Goal: Information Seeking & Learning: Learn about a topic

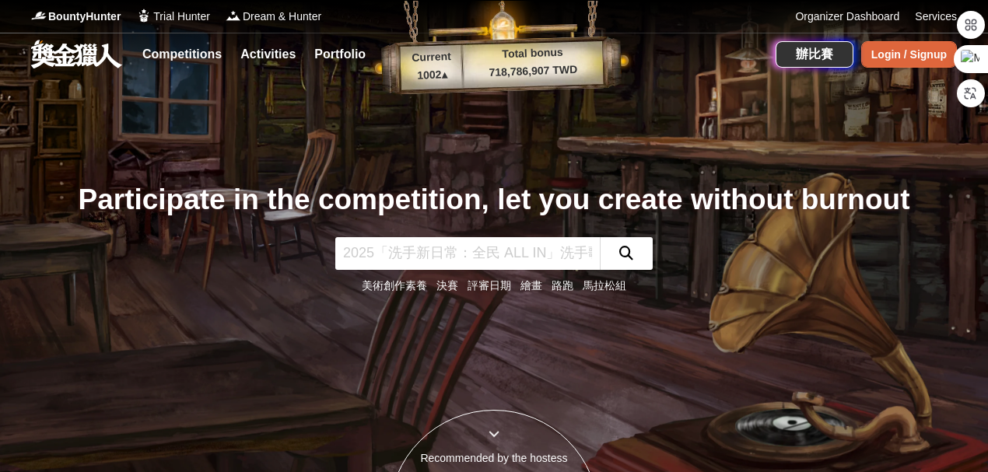
click at [887, 41] on div "Login / Signup" at bounding box center [909, 54] width 96 height 26
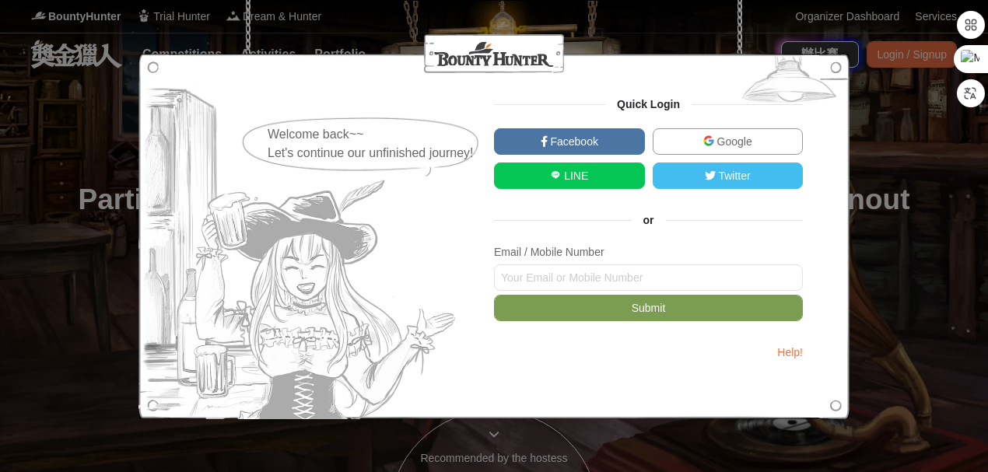
click at [705, 138] on img at bounding box center [708, 140] width 11 height 11
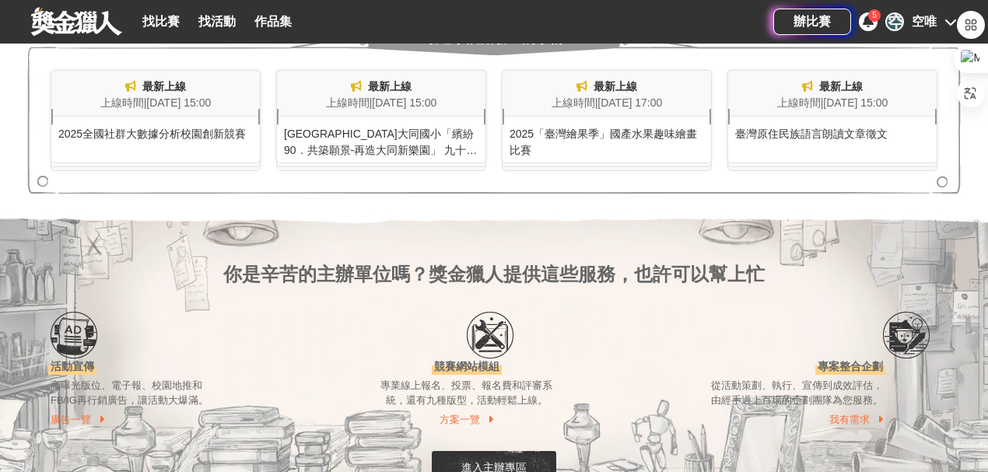
scroll to position [1089, 0]
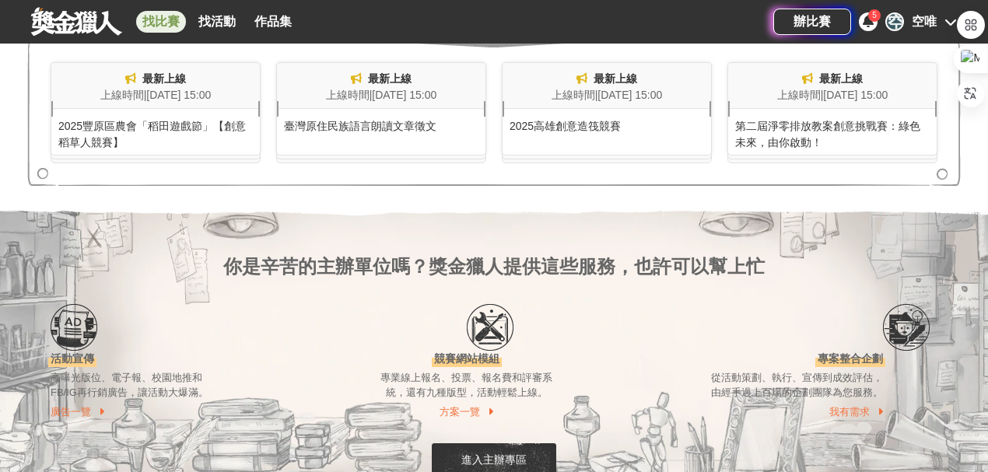
click at [180, 22] on link "找比賽" at bounding box center [161, 22] width 50 height 22
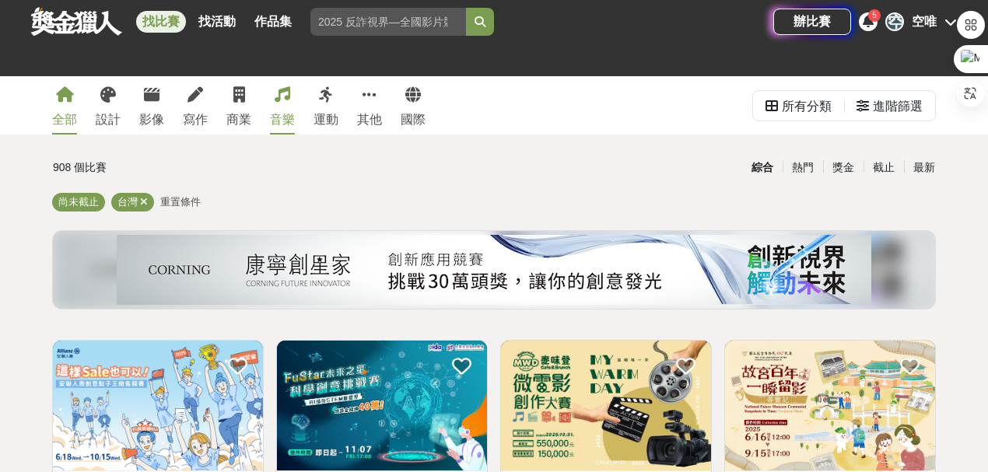
click at [279, 115] on div "音樂" at bounding box center [282, 119] width 25 height 19
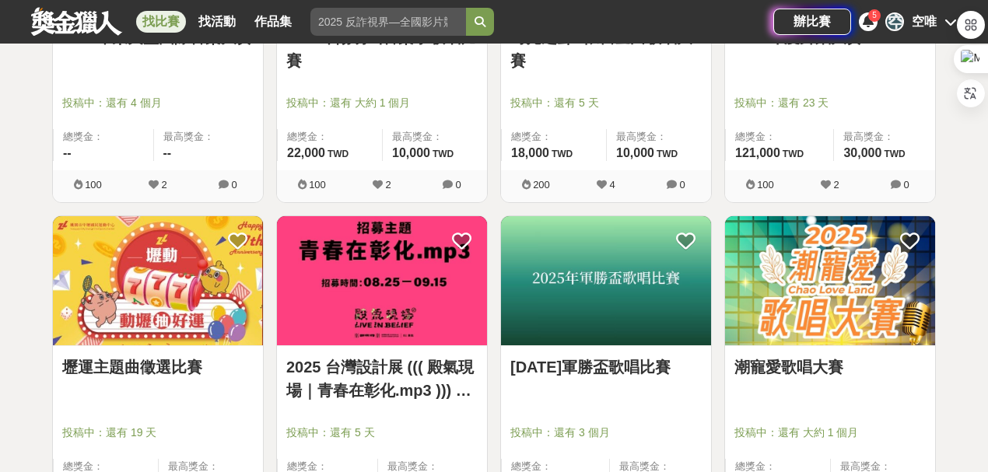
scroll to position [1555, 0]
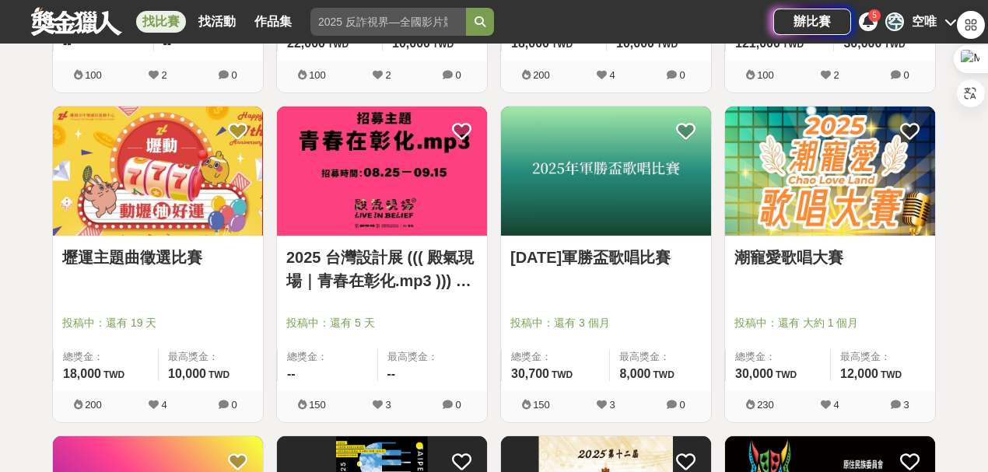
click at [870, 274] on div "潮寵愛歌唱大賽" at bounding box center [829, 266] width 191 height 41
click at [840, 261] on link "潮寵愛歌唱大賽" at bounding box center [829, 257] width 191 height 23
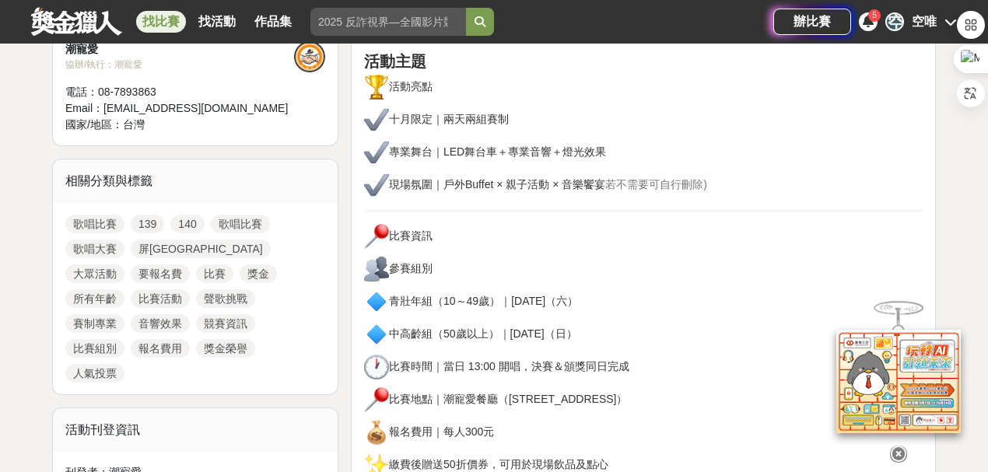
scroll to position [622, 0]
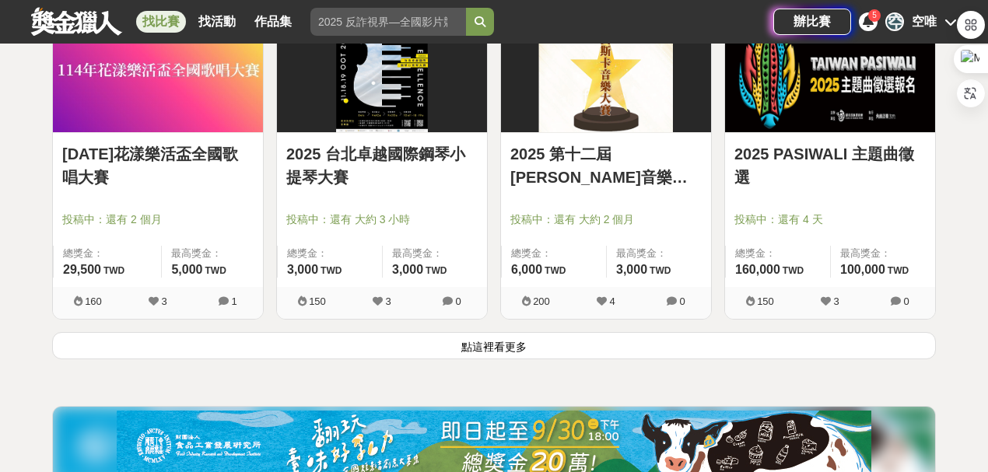
scroll to position [2022, 0]
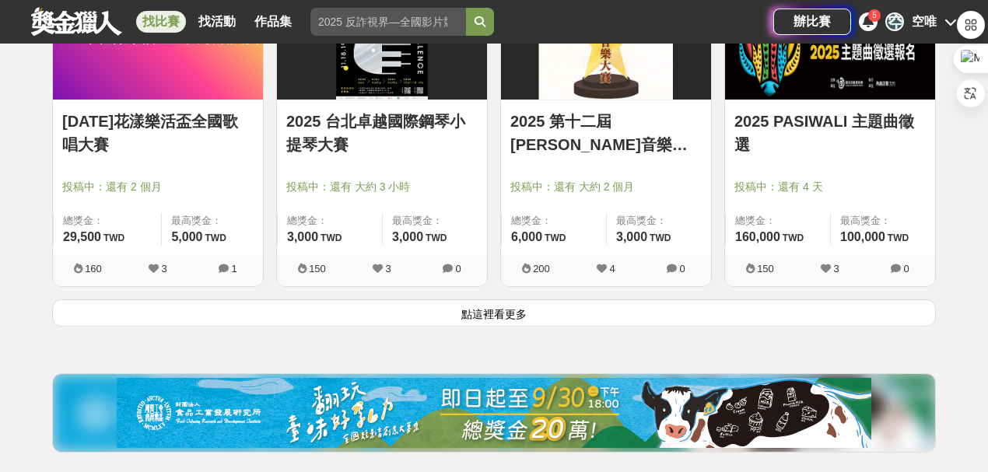
click at [769, 319] on button "點這裡看更多" at bounding box center [493, 312] width 883 height 27
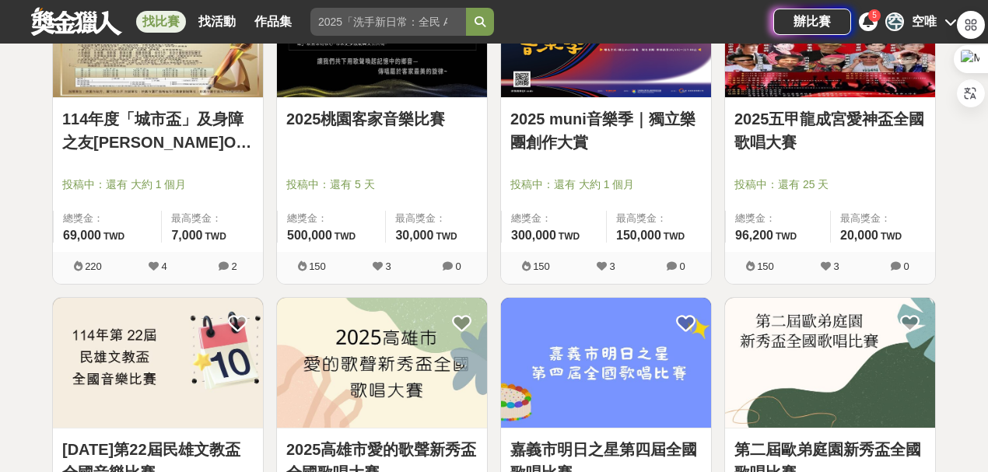
scroll to position [2800, 0]
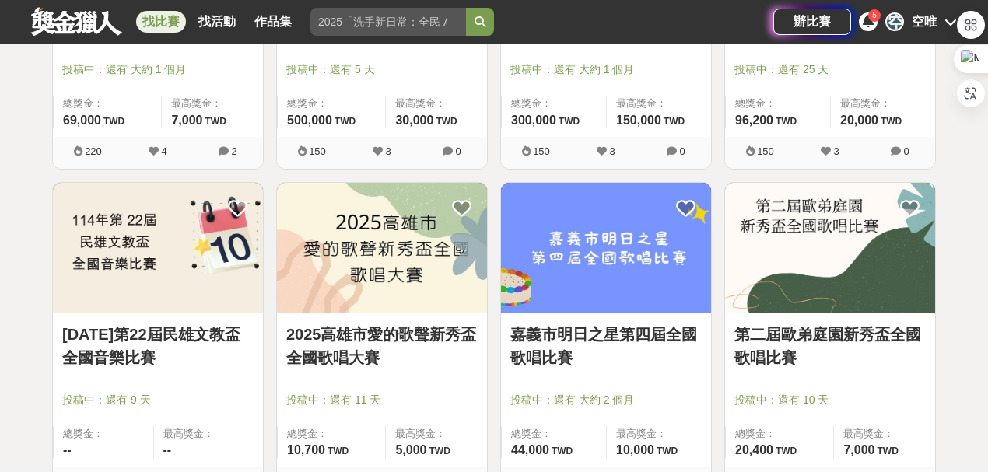
click at [435, 363] on link "2025高雄市愛的歌聲新秀盃全國歌唱大賽" at bounding box center [381, 346] width 191 height 47
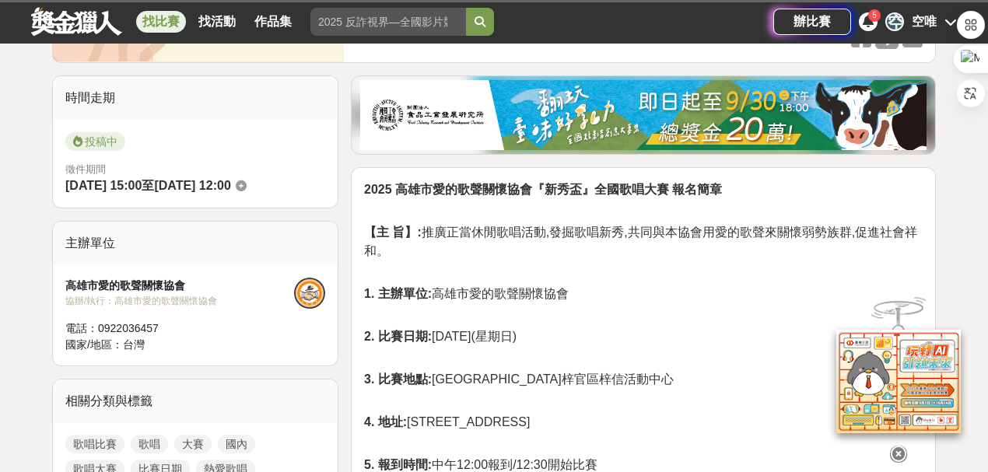
scroll to position [362, 0]
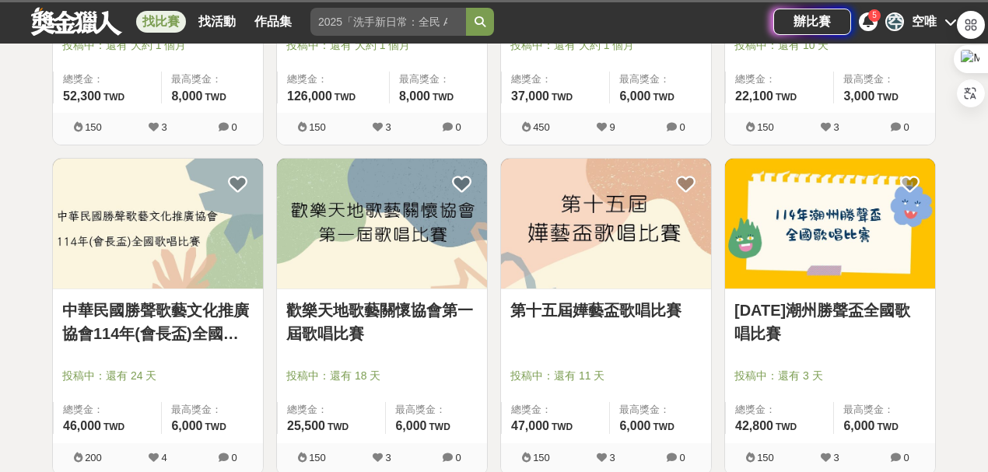
scroll to position [4095, 0]
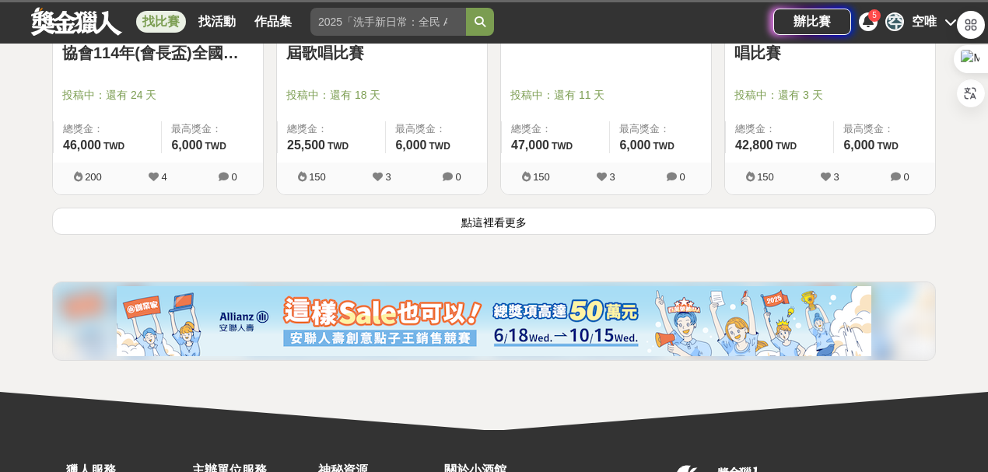
click at [579, 221] on button "點這裡看更多" at bounding box center [493, 221] width 883 height 27
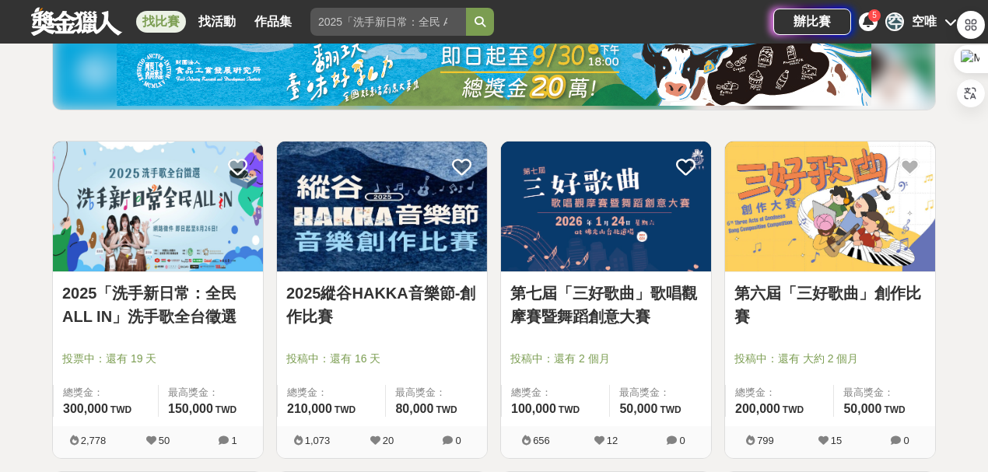
scroll to position [259, 0]
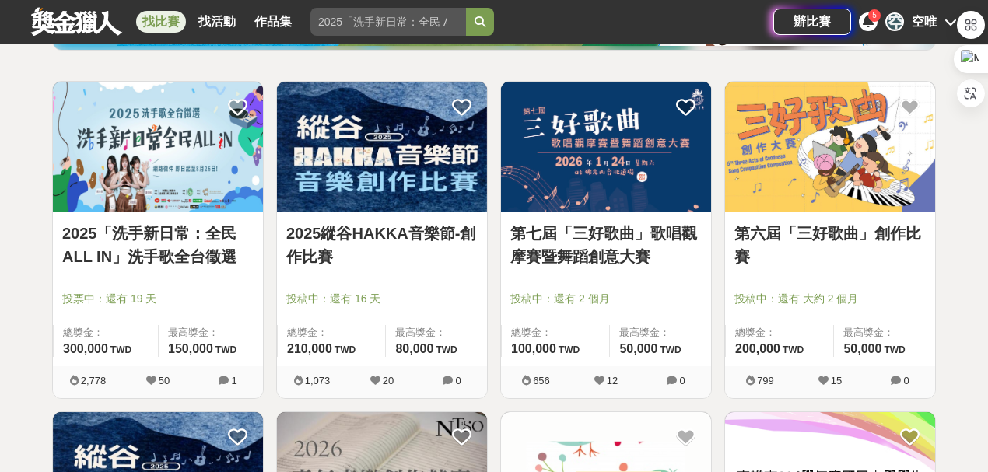
click at [180, 272] on div at bounding box center [162, 277] width 201 height 19
click at [182, 261] on link "2025「洗手新日常：全民 ALL IN」洗手歌全台徵選" at bounding box center [157, 245] width 191 height 47
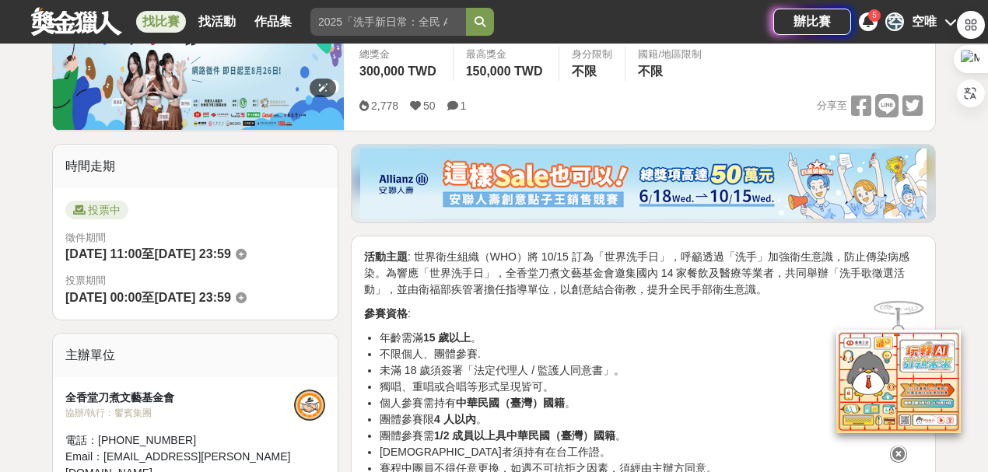
scroll to position [311, 0]
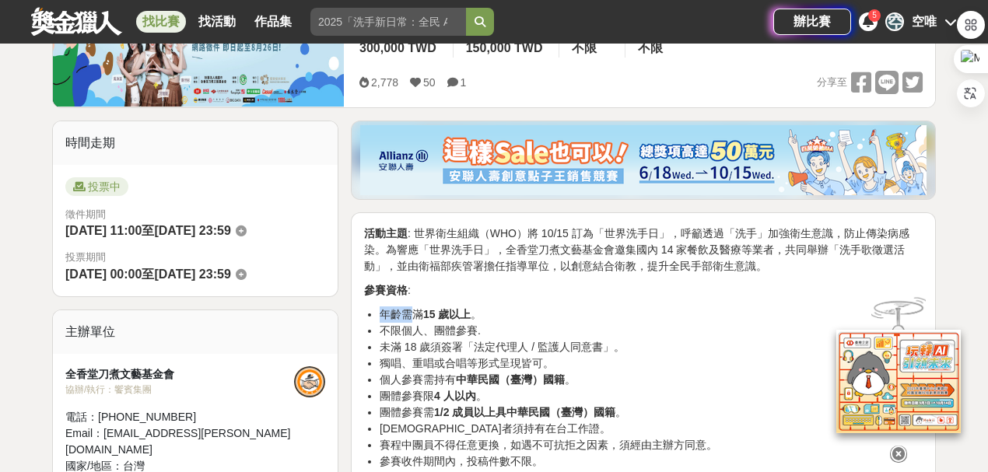
drag, startPoint x: 384, startPoint y: 317, endPoint x: 417, endPoint y: 313, distance: 32.9
click at [417, 313] on li "年齡需滿 15 歲以上 。" at bounding box center [651, 314] width 543 height 16
click at [525, 330] on li "不限個人、團體參賽." at bounding box center [651, 331] width 543 height 16
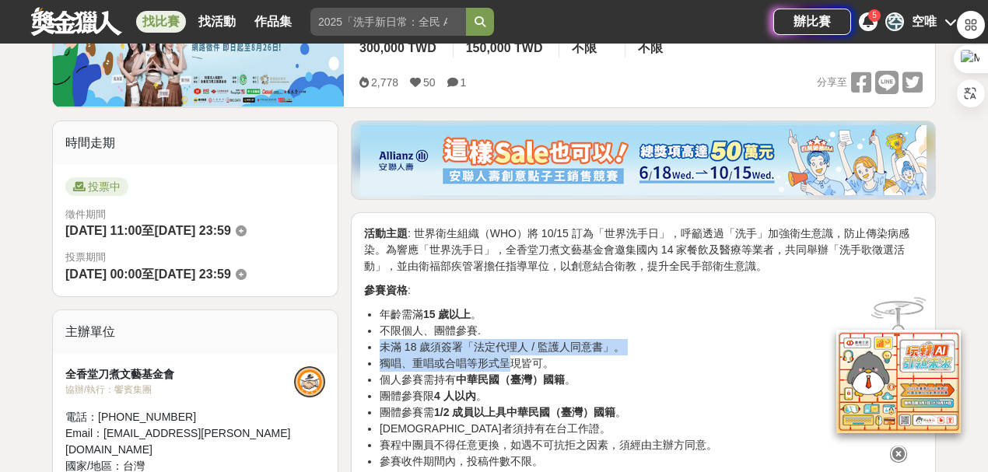
drag, startPoint x: 525, startPoint y: 330, endPoint x: 515, endPoint y: 359, distance: 31.2
click at [515, 359] on ul "年齡需滿 15 歲以上 。 不限個人、團體參賽. 未滿 18 歲須簽署「法定代理人 / 監護人同意書」。 獨唱、重唱或合唱等形式呈現皆可。 個人參賽需持有 中…" at bounding box center [643, 387] width 558 height 163
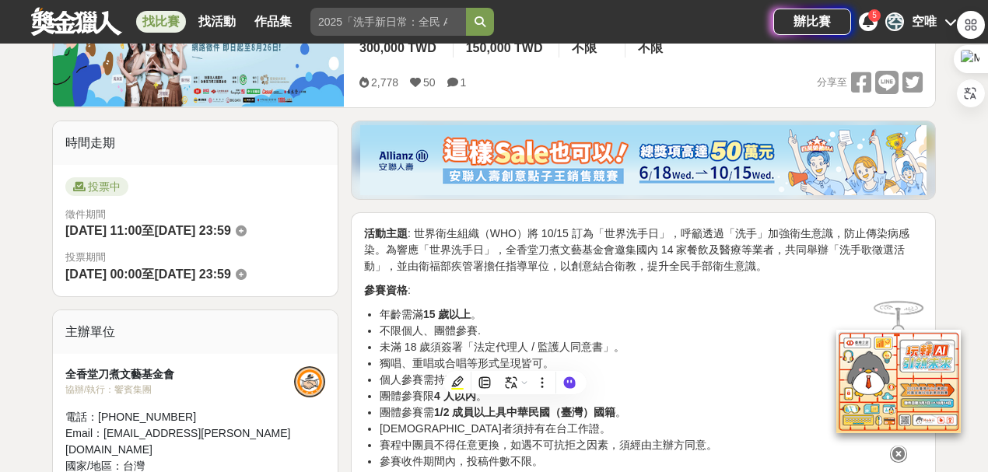
click at [728, 375] on li "個人參賽需持有 中華民國（臺灣）國籍 。" at bounding box center [651, 380] width 543 height 16
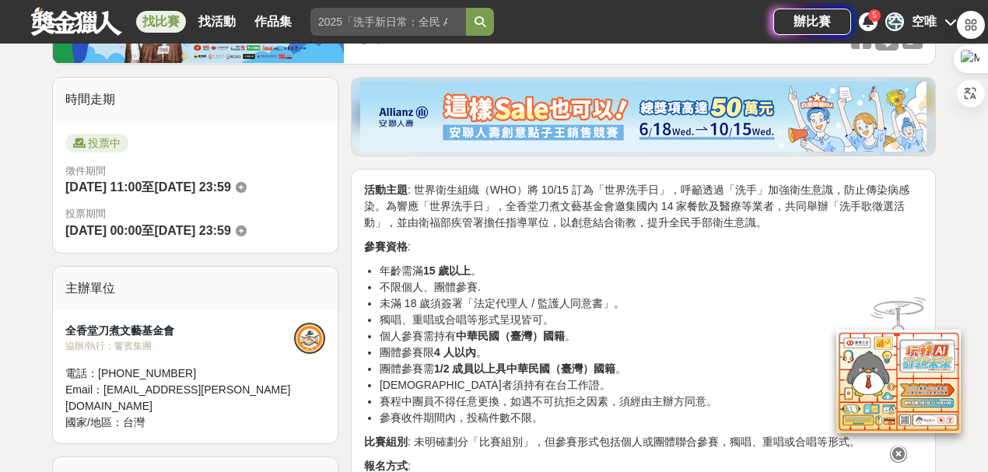
scroll to position [414, 0]
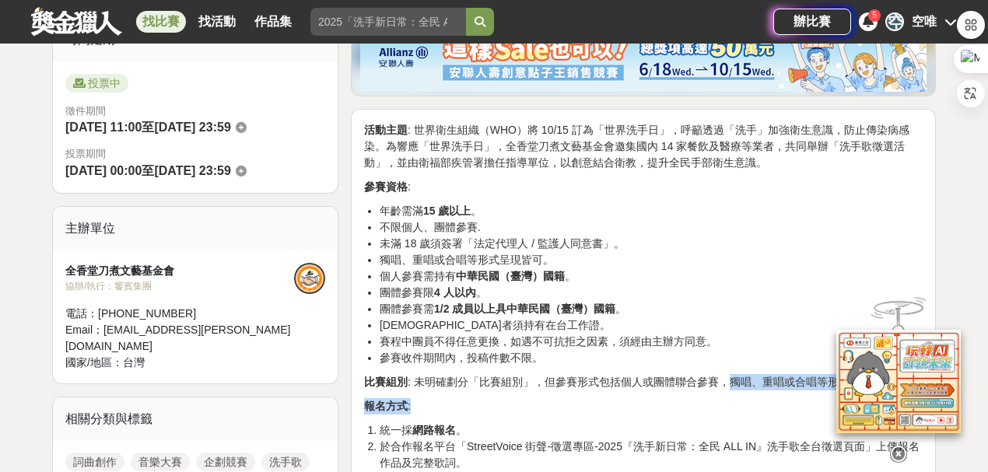
drag, startPoint x: 726, startPoint y: 372, endPoint x: 714, endPoint y: 402, distance: 32.8
click at [597, 387] on p "比賽組別 : 未明確劃分「比賽組別」，但參賽形式包括個人或團體聯合參賽，獨唱、重唱或合唱等形式。" at bounding box center [643, 382] width 558 height 16
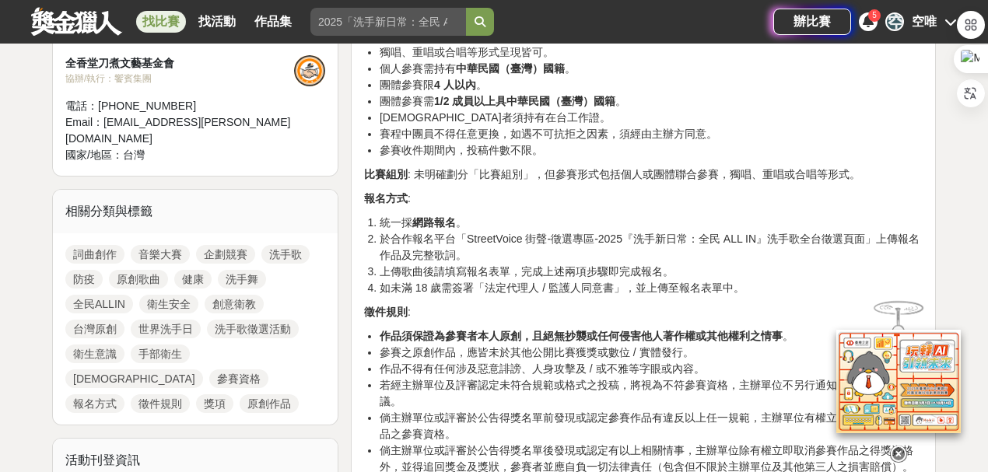
scroll to position [881, 0]
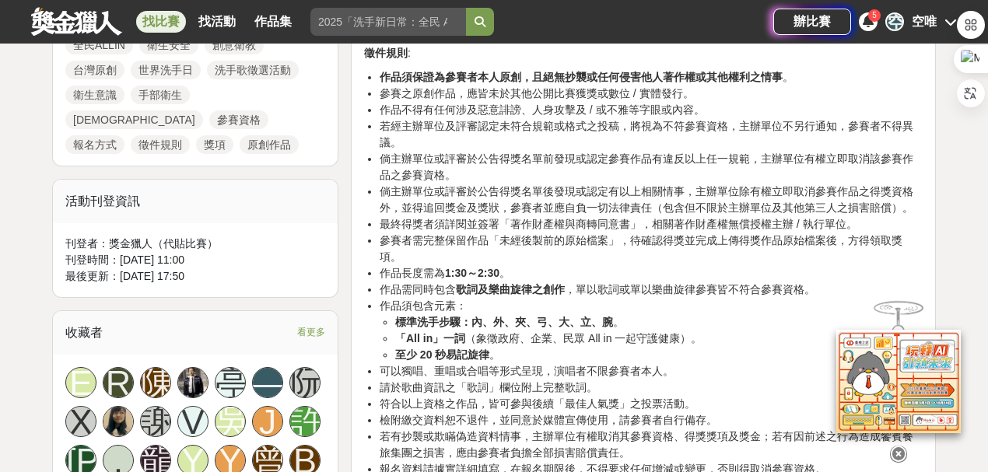
drag, startPoint x: 691, startPoint y: 306, endPoint x: 643, endPoint y: 303, distance: 47.6
click at [627, 314] on li "標準洗手步驟：內、外、夾、弓、大、立、腕 。" at bounding box center [658, 322] width 527 height 16
drag, startPoint x: 691, startPoint y: 316, endPoint x: 727, endPoint y: 325, distance: 37.0
click at [727, 331] on li "「All in」一詞 （象徵政府、企業、民眾 All in 一起守護健康）。" at bounding box center [658, 339] width 527 height 16
drag, startPoint x: 737, startPoint y: 311, endPoint x: 719, endPoint y: 313, distance: 18.8
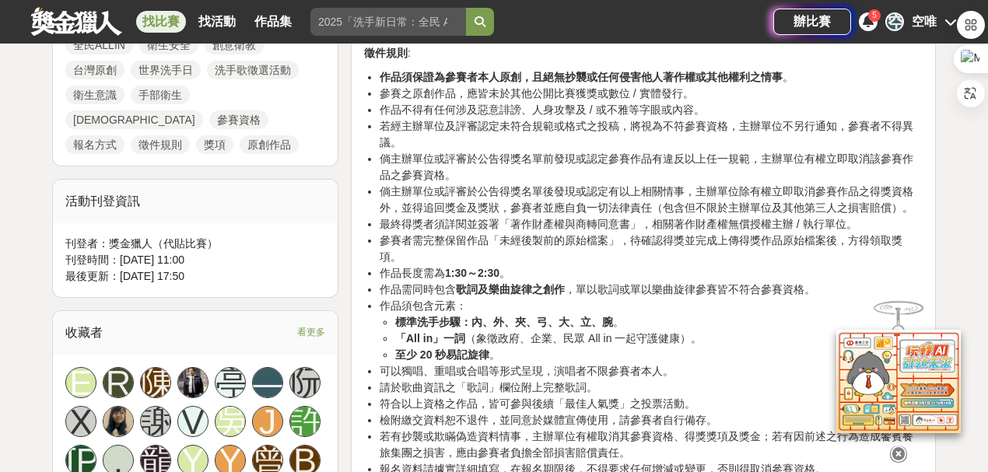
click at [719, 331] on li "「All in」一詞 （象徵政府、企業、民眾 All in 一起守護健康）。" at bounding box center [658, 339] width 527 height 16
click at [726, 331] on li "「All in」一詞 （象徵政府、企業、民眾 All in 一起守護健康）。" at bounding box center [658, 339] width 527 height 16
click at [719, 240] on li "參賽者需完整保留作品「未經後製前的原始檔案」，待確認得獎並完成上傳得獎作品原始檔案後，方得領取獎項。" at bounding box center [651, 249] width 543 height 33
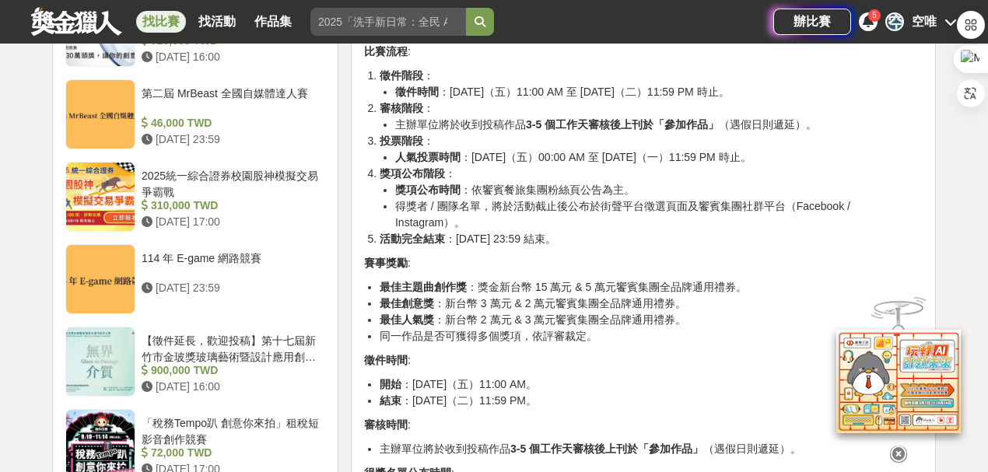
scroll to position [1814, 0]
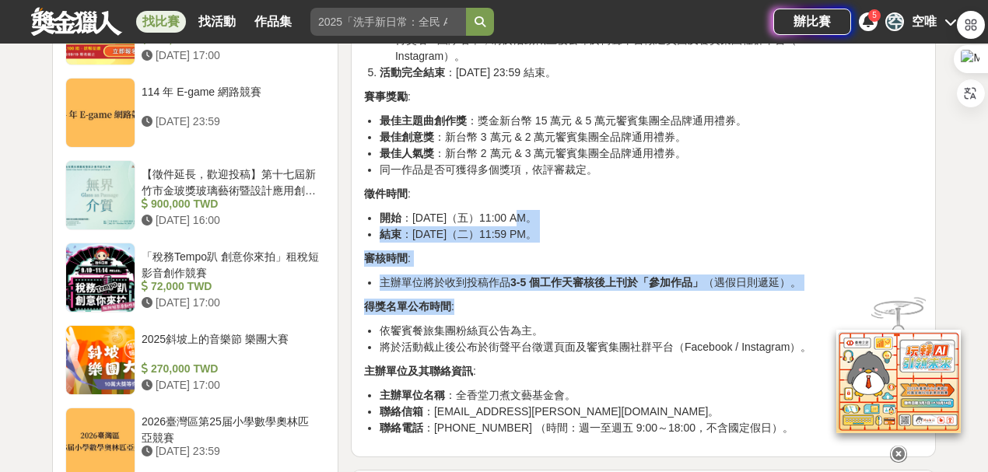
drag, startPoint x: 512, startPoint y: 180, endPoint x: 590, endPoint y: 268, distance: 117.3
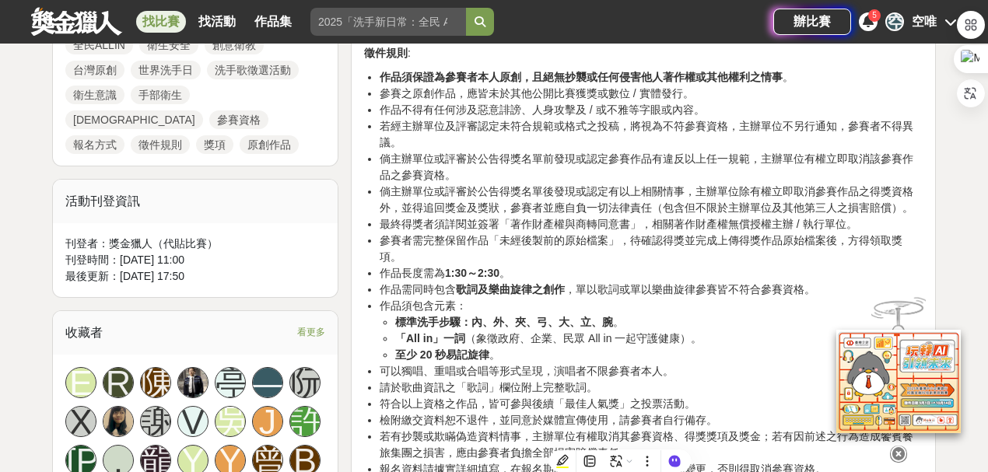
scroll to position [467, 0]
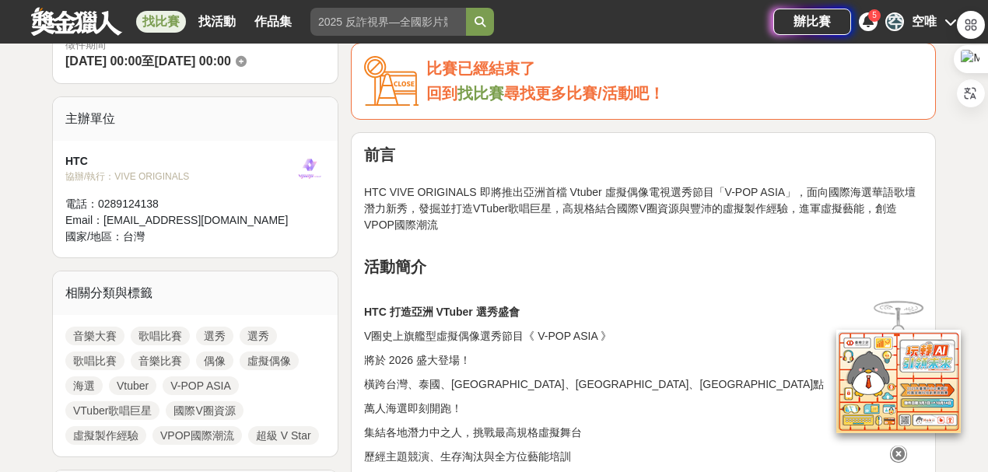
scroll to position [518, 0]
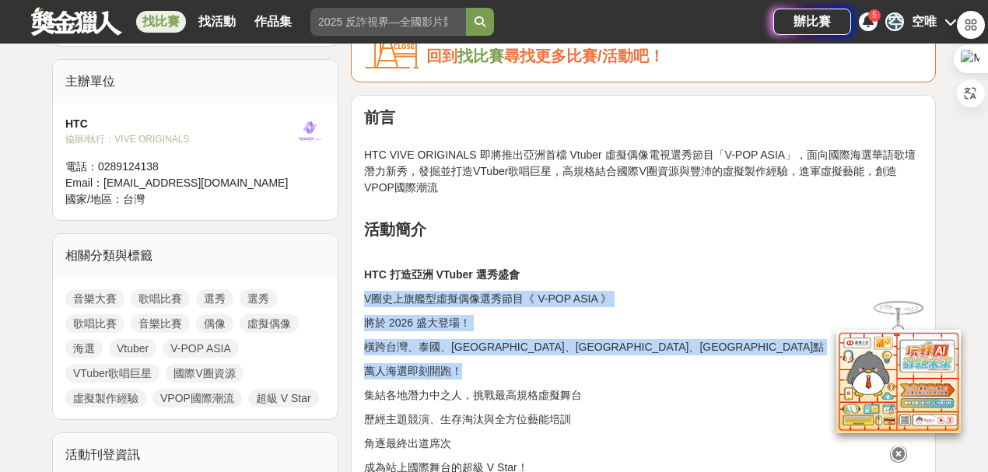
drag, startPoint x: 560, startPoint y: 284, endPoint x: 593, endPoint y: 354, distance: 77.2
click at [689, 339] on p "橫跨台灣、泰國、[GEOGRAPHIC_DATA]、[GEOGRAPHIC_DATA]、[GEOGRAPHIC_DATA]點" at bounding box center [643, 347] width 558 height 16
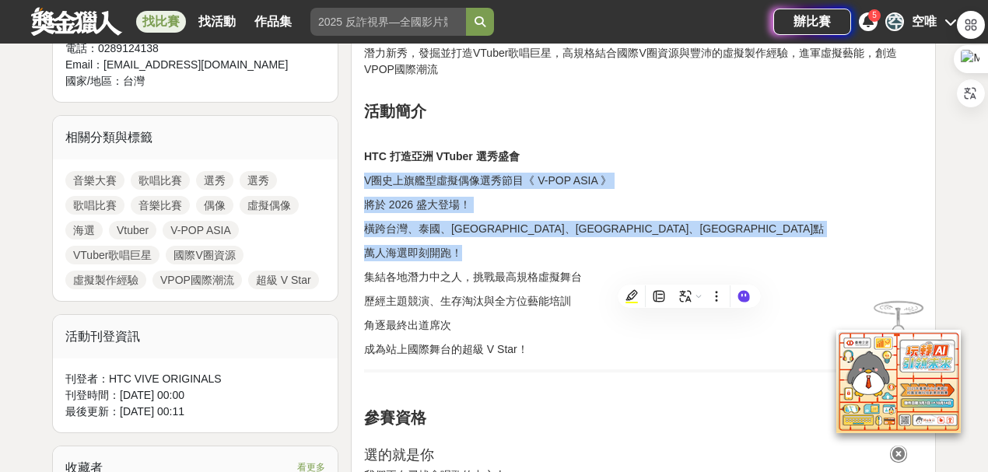
scroll to position [673, 0]
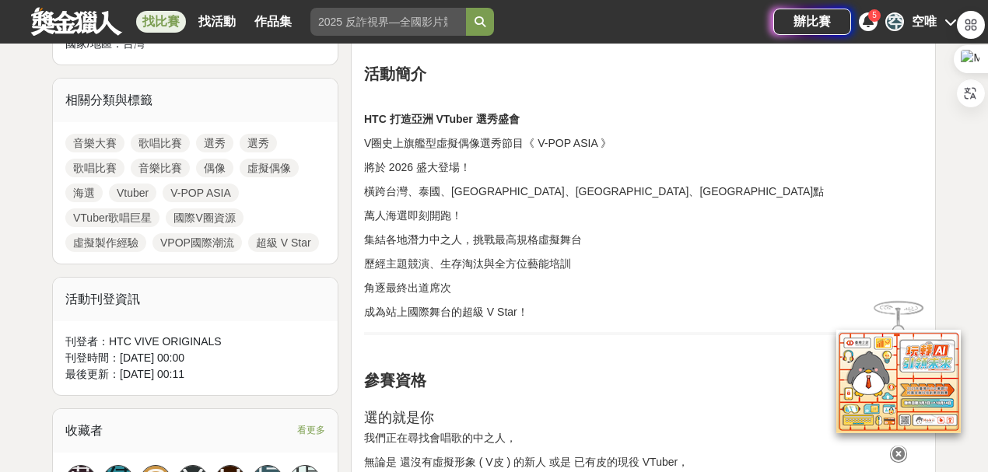
click at [689, 347] on p at bounding box center [643, 355] width 558 height 16
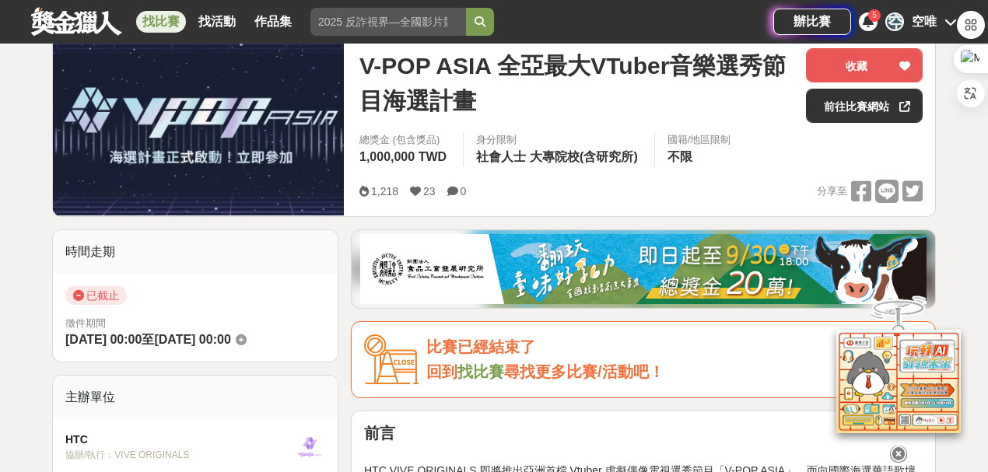
scroll to position [103, 0]
